Goal: Task Accomplishment & Management: Use online tool/utility

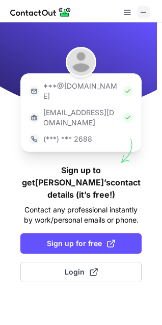
click at [146, 11] on span at bounding box center [144, 12] width 8 height 8
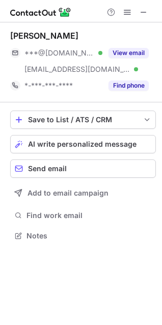
scroll to position [229, 162]
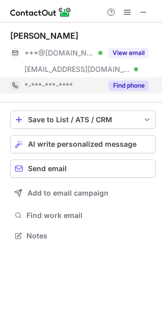
click at [95, 84] on div "*-***-***-****" at bounding box center [63, 85] width 78 height 9
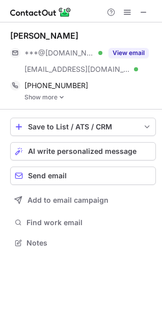
scroll to position [236, 162]
click at [61, 95] on img at bounding box center [62, 97] width 6 height 7
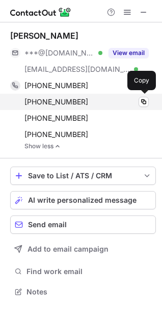
drag, startPoint x: 37, startPoint y: 81, endPoint x: 21, endPoint y: 94, distance: 21.0
click at [21, 94] on div "+17606883196 Copy" at bounding box center [79, 102] width 139 height 16
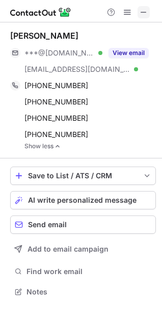
click at [142, 12] on span at bounding box center [144, 12] width 8 height 8
click at [140, 12] on span at bounding box center [144, 12] width 8 height 8
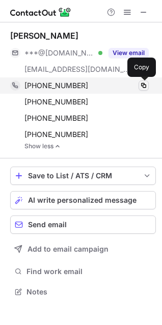
click at [144, 83] on span at bounding box center [144, 86] width 8 height 8
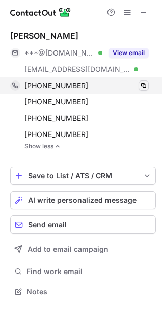
click at [144, 83] on span at bounding box center [144, 86] width 8 height 8
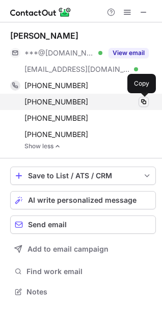
click at [143, 102] on span at bounding box center [144, 102] width 8 height 8
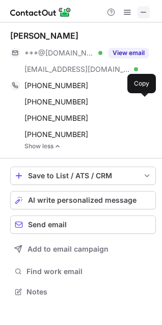
click at [144, 12] on span at bounding box center [144, 12] width 8 height 8
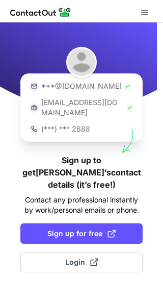
click at [60, 124] on p "(***) *** 2688" at bounding box center [65, 129] width 49 height 10
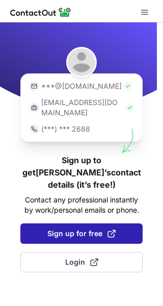
click at [78, 228] on span "Sign up for free" at bounding box center [81, 233] width 68 height 10
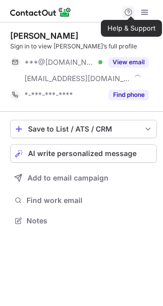
scroll to position [214, 163]
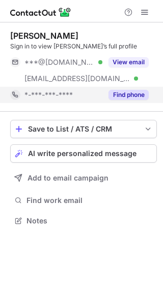
click at [71, 90] on span "*-***-***-****" at bounding box center [48, 94] width 48 height 9
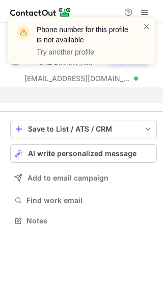
scroll to position [197, 163]
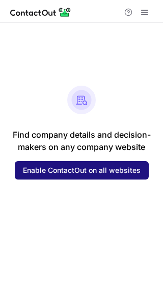
click at [127, 172] on span "Enable ContactOut on all websites" at bounding box center [82, 170] width 118 height 8
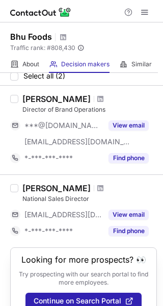
scroll to position [51, 0]
